Goal: Task Accomplishment & Management: Manage account settings

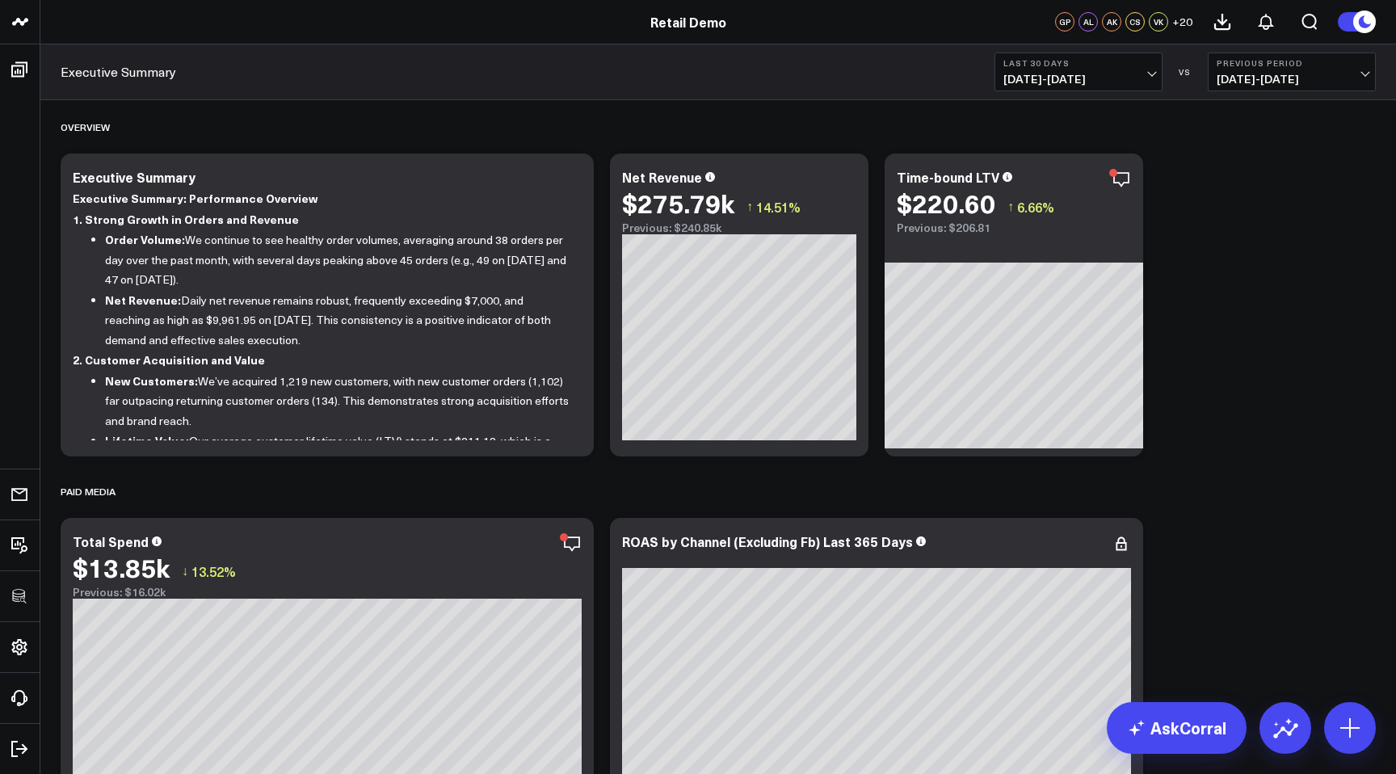
click at [1178, 16] on span "+ 20" at bounding box center [1182, 21] width 20 height 11
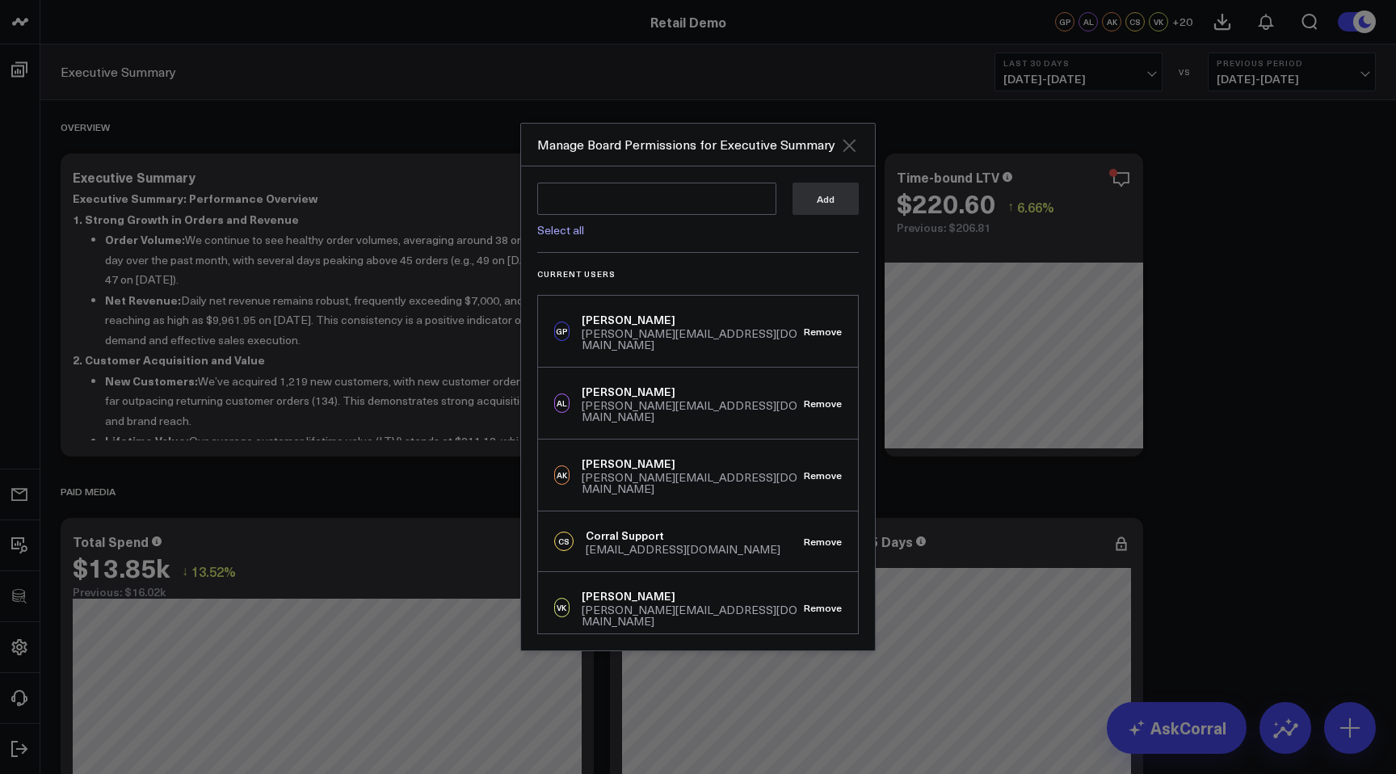
click at [848, 149] on icon "Close" at bounding box center [848, 145] width 19 height 19
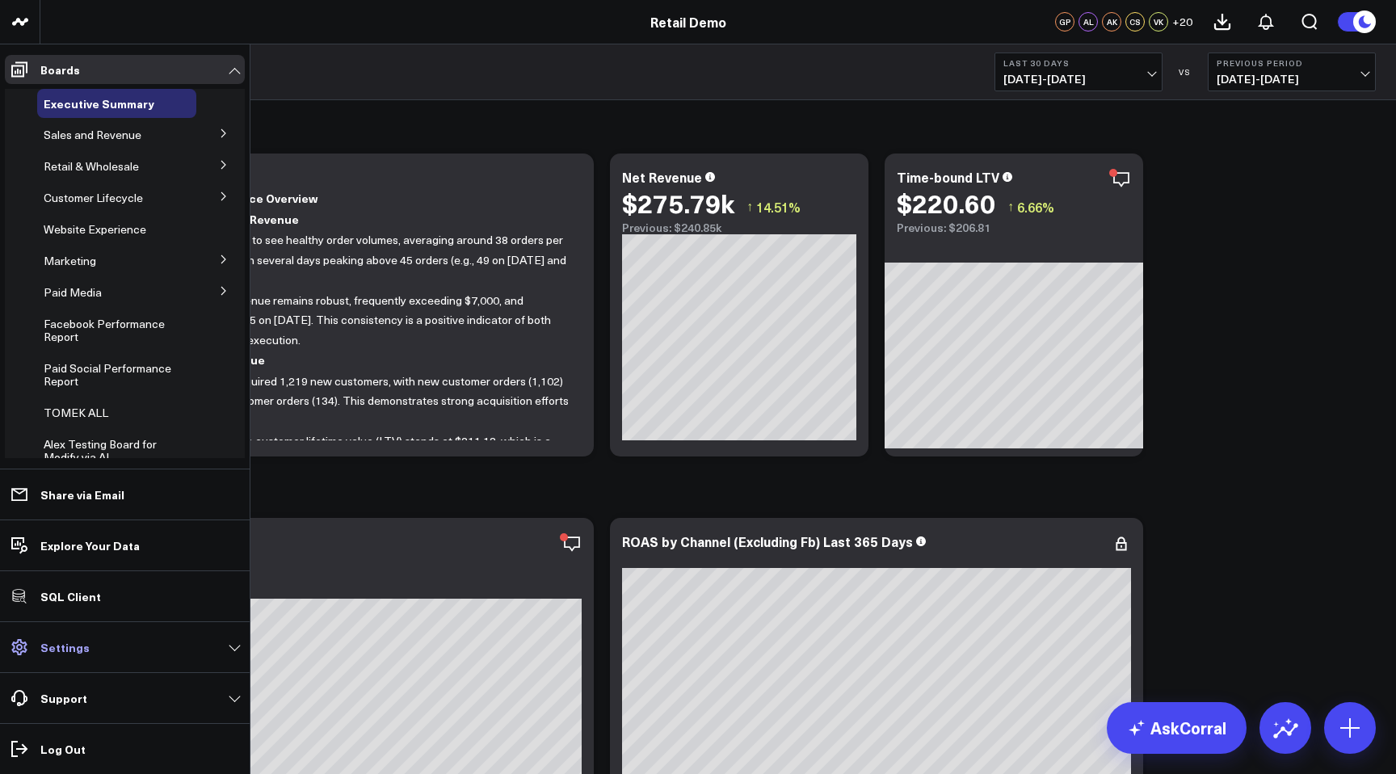
click at [67, 651] on p "Settings" at bounding box center [64, 646] width 49 height 13
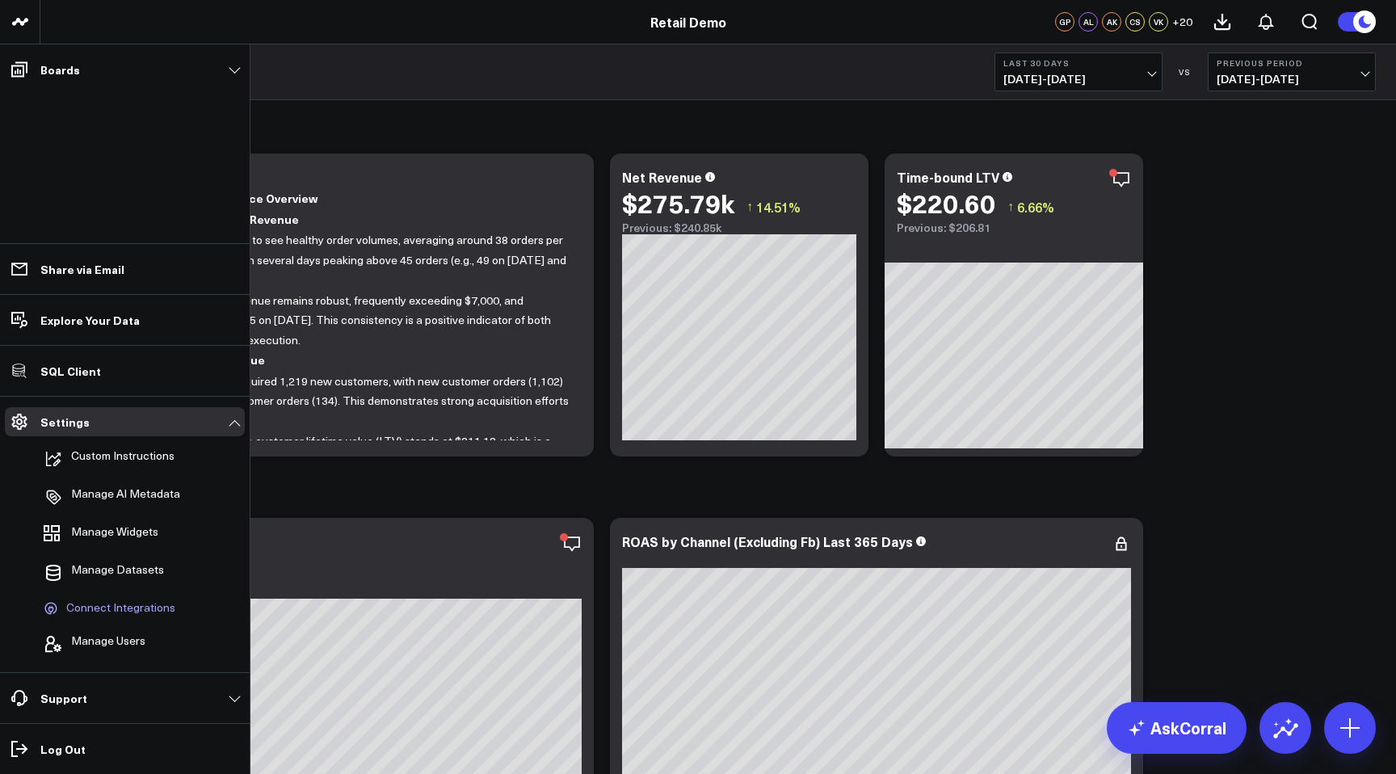
click at [107, 616] on link "Connect Integrations" at bounding box center [116, 608] width 159 height 31
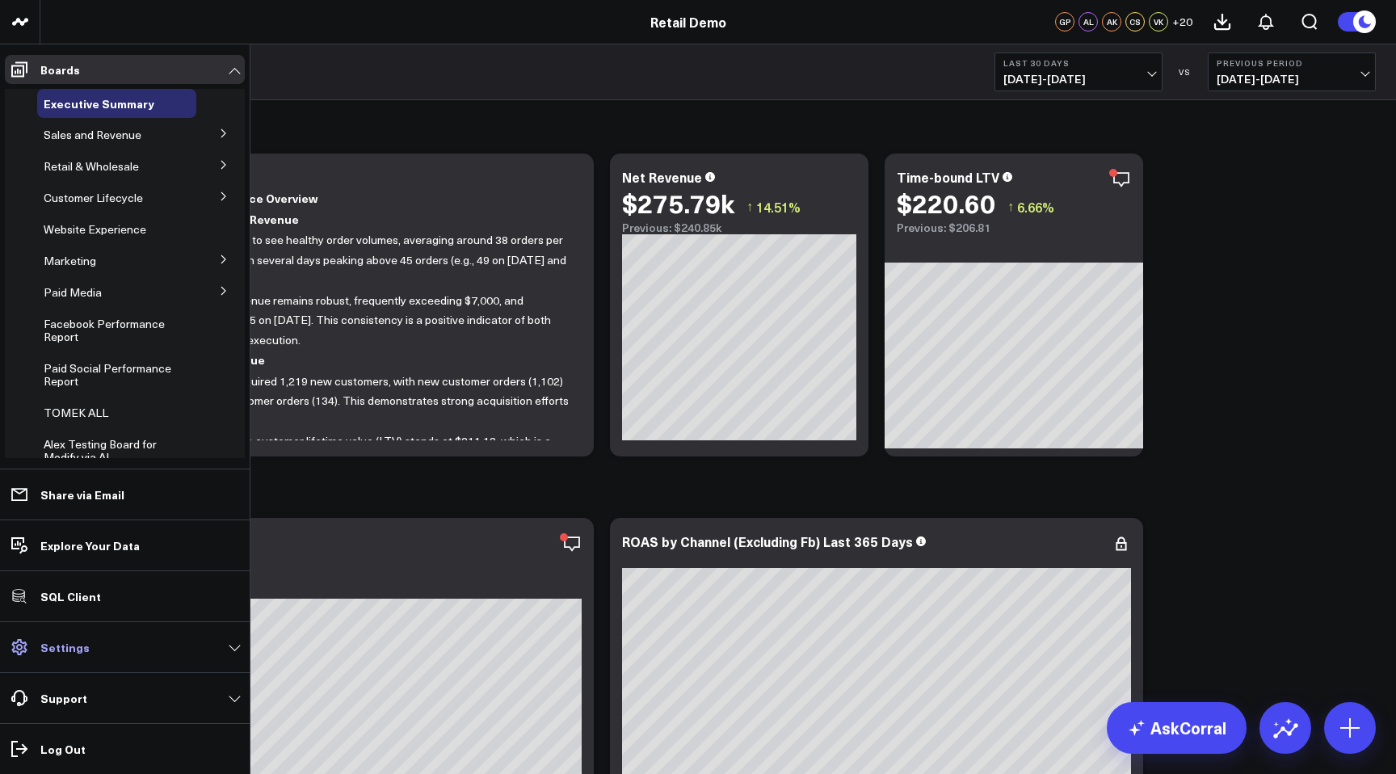
click at [71, 651] on p "Settings" at bounding box center [64, 646] width 49 height 13
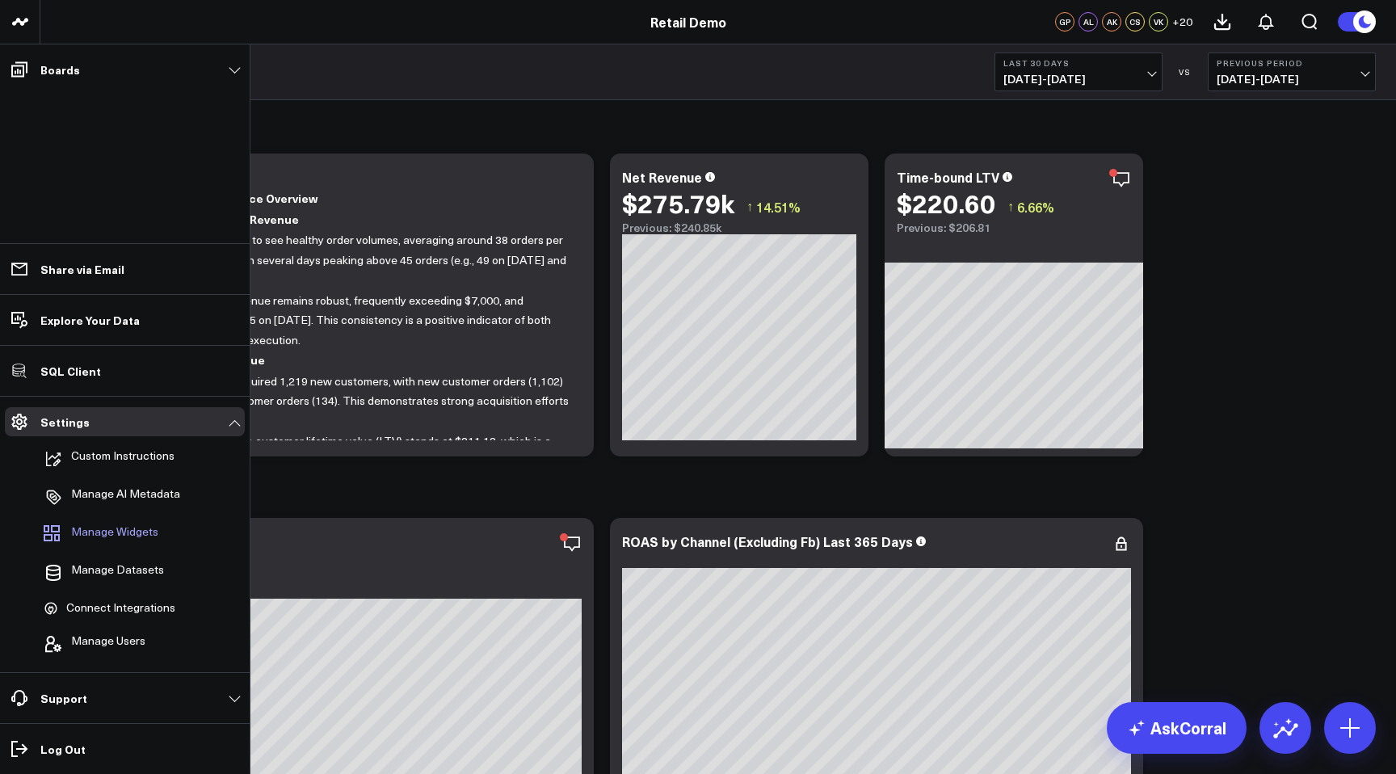
click at [121, 539] on span "Manage Widgets" at bounding box center [114, 534] width 87 height 19
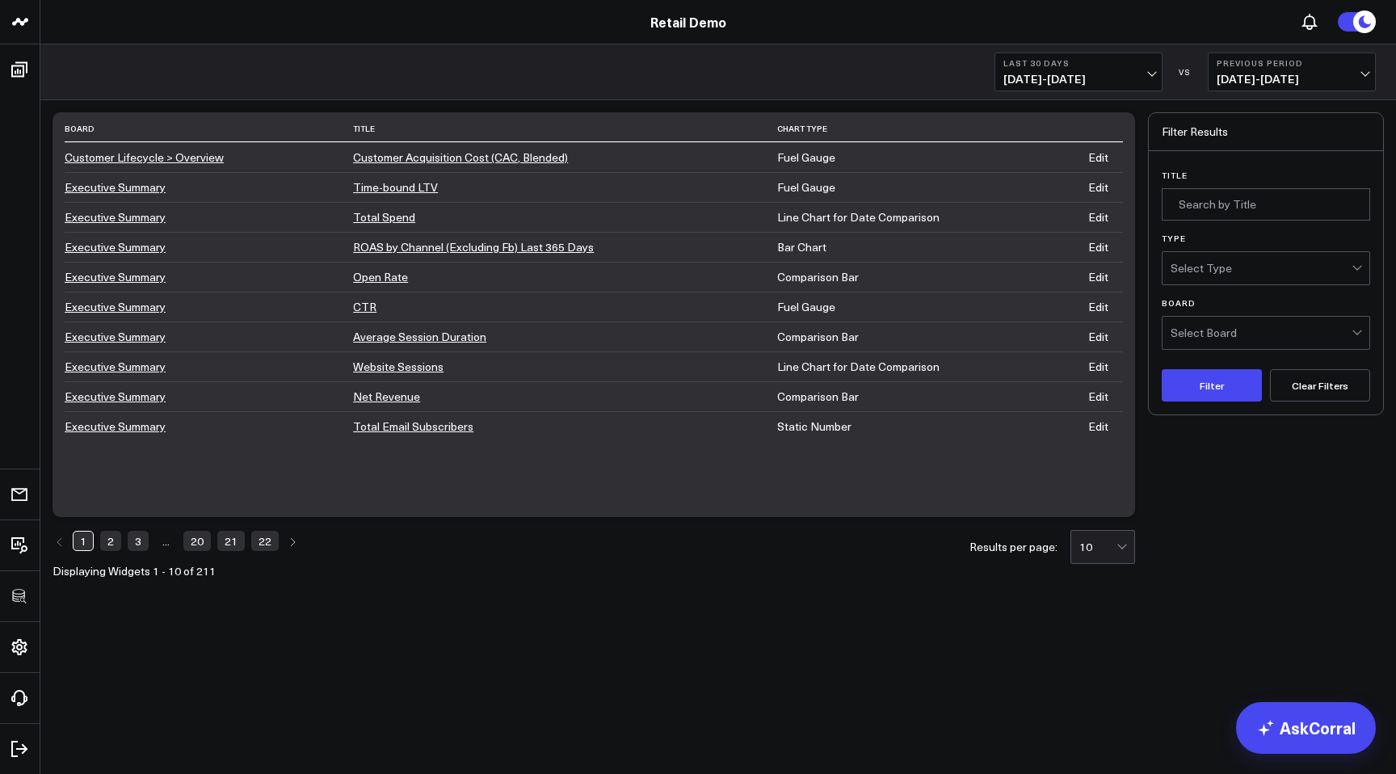
click at [109, 544] on link "2" at bounding box center [110, 540] width 21 height 19
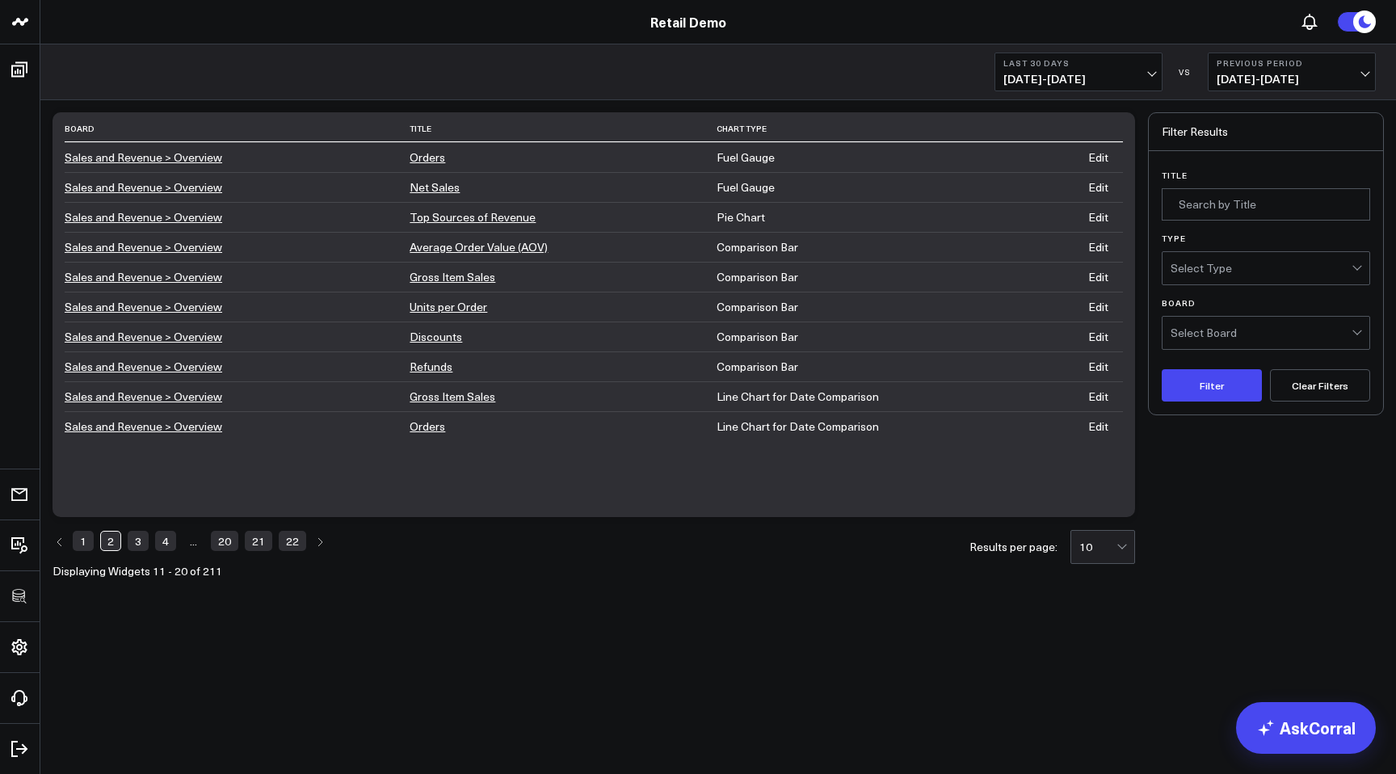
click at [293, 549] on link "22" at bounding box center [292, 540] width 27 height 19
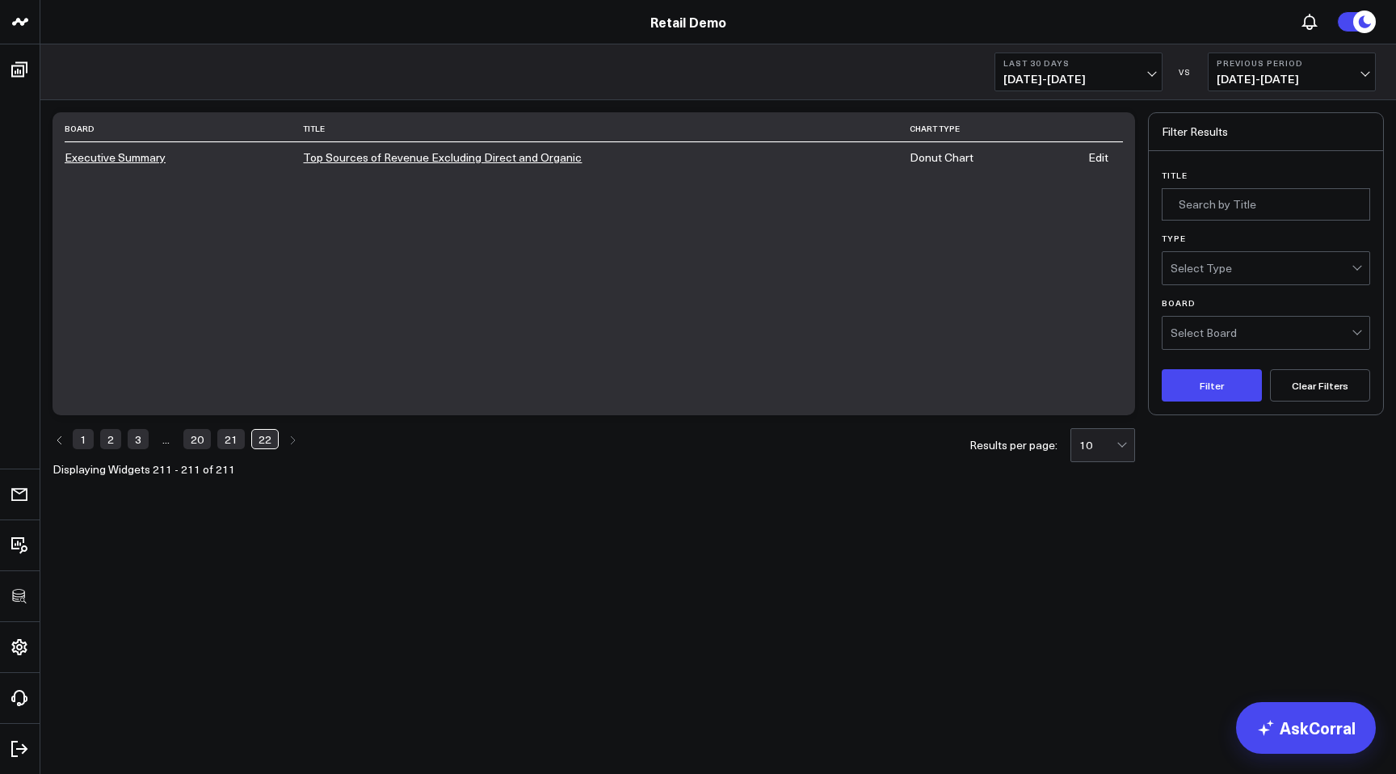
click at [228, 428] on li "21" at bounding box center [230, 439] width 27 height 23
click at [228, 439] on link "21" at bounding box center [230, 438] width 27 height 19
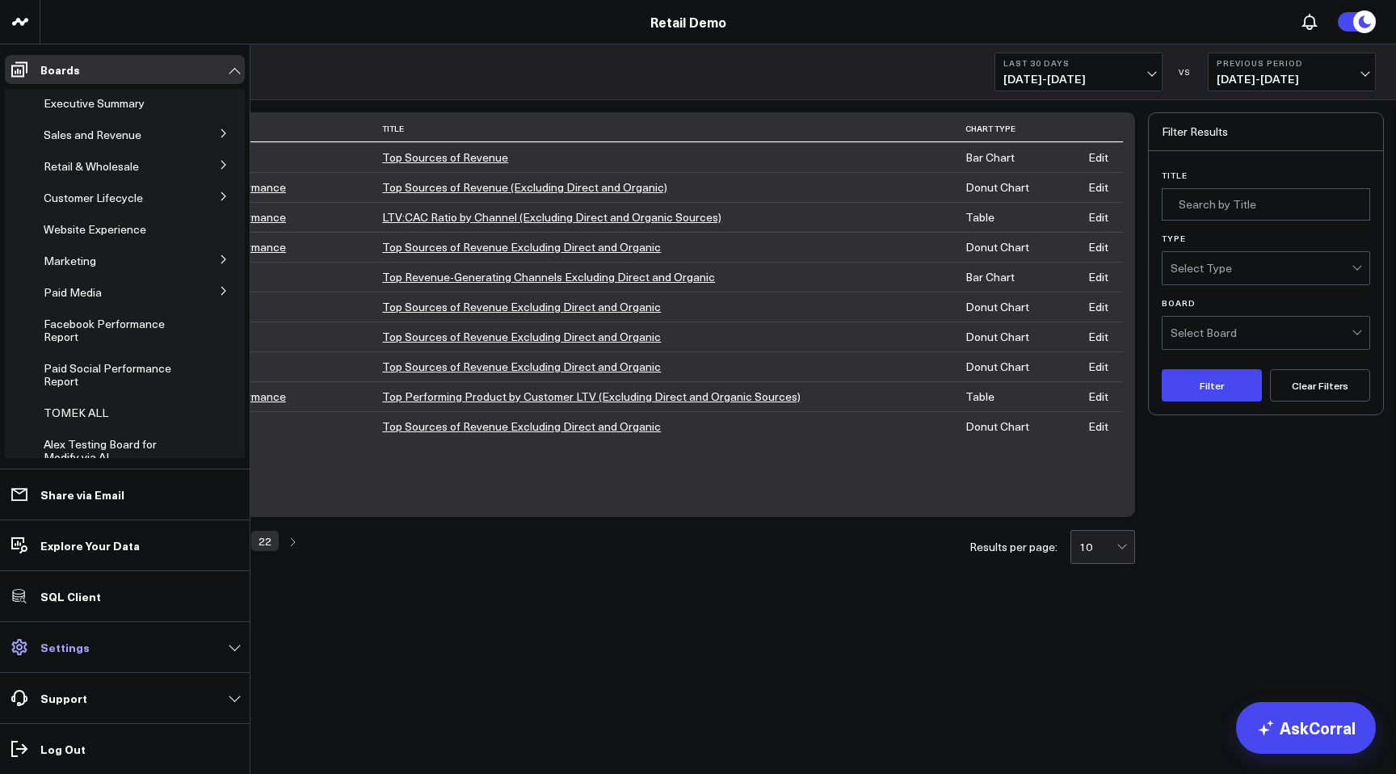
click at [64, 645] on p "Settings" at bounding box center [64, 646] width 49 height 13
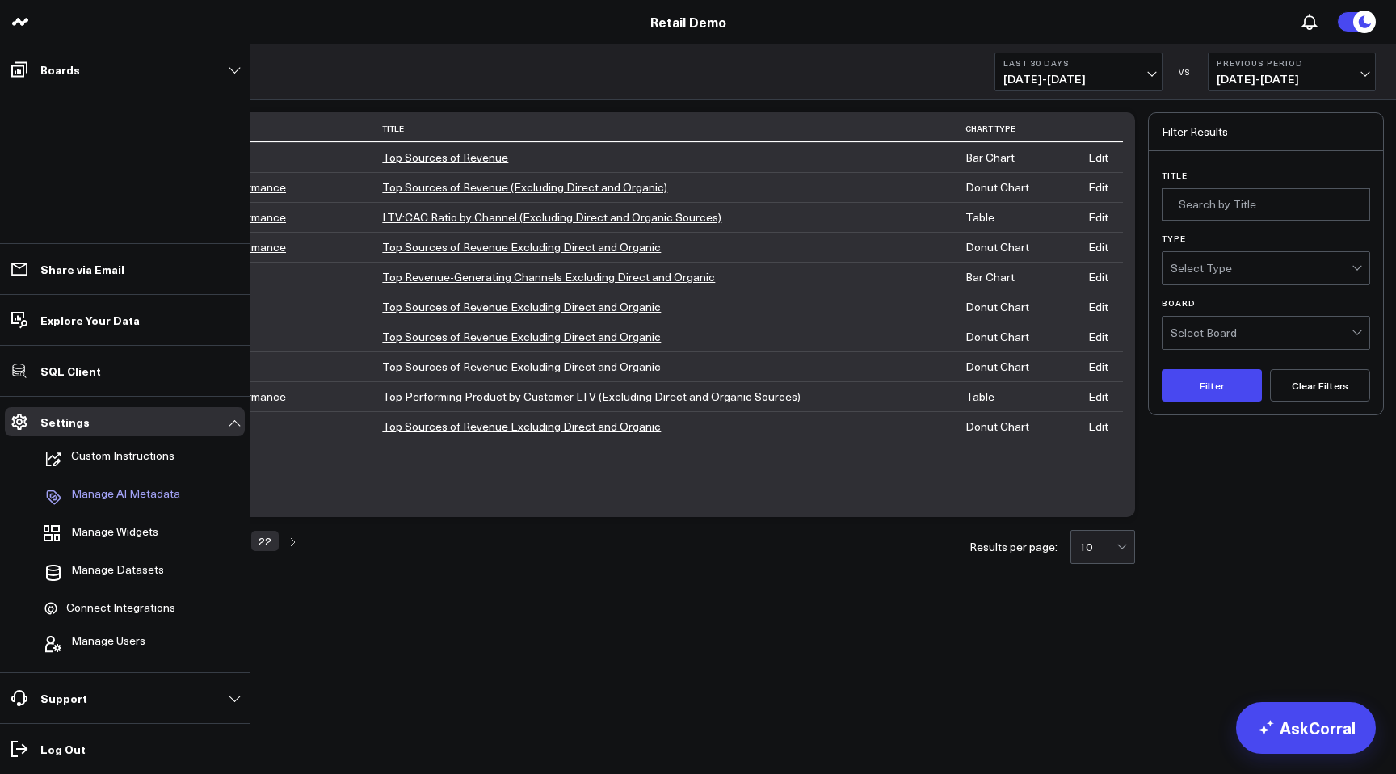
click at [149, 492] on p "Manage AI Metadata" at bounding box center [125, 496] width 109 height 19
